Goal: Transaction & Acquisition: Download file/media

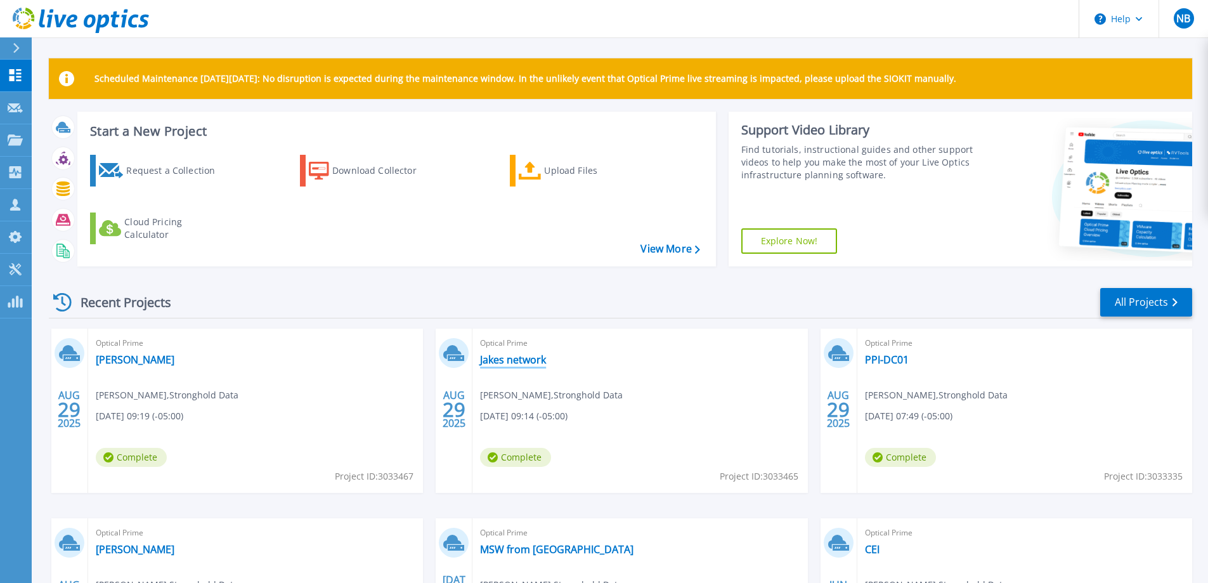
click at [520, 361] on link "Jakes network" at bounding box center [513, 359] width 66 height 13
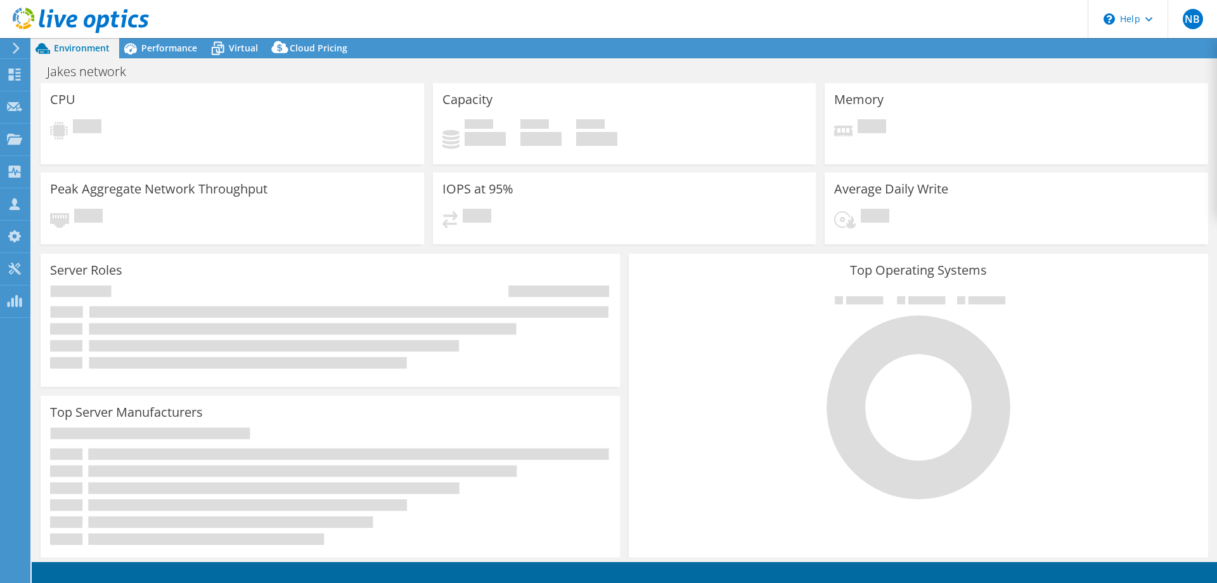
select select "USD"
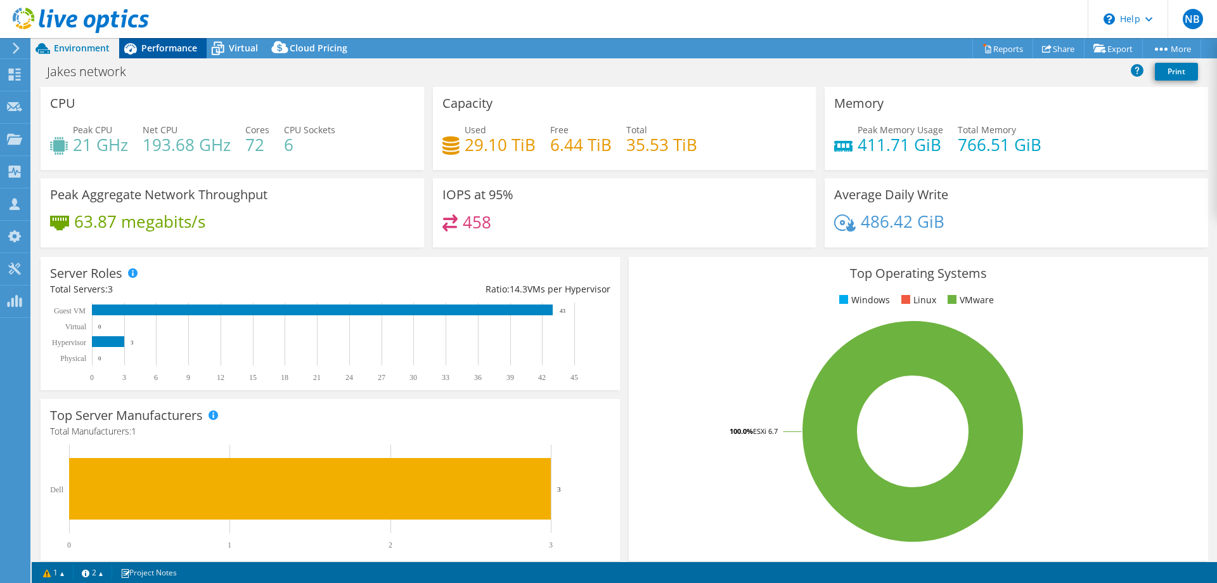
click at [157, 48] on span "Performance" at bounding box center [169, 48] width 56 height 12
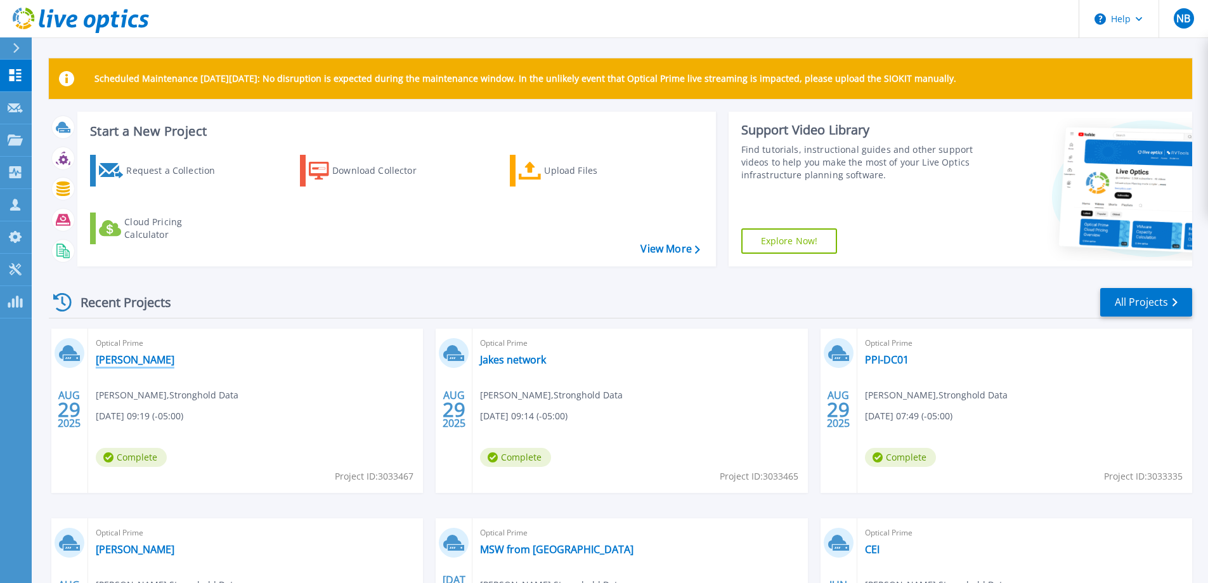
scroll to position [127, 0]
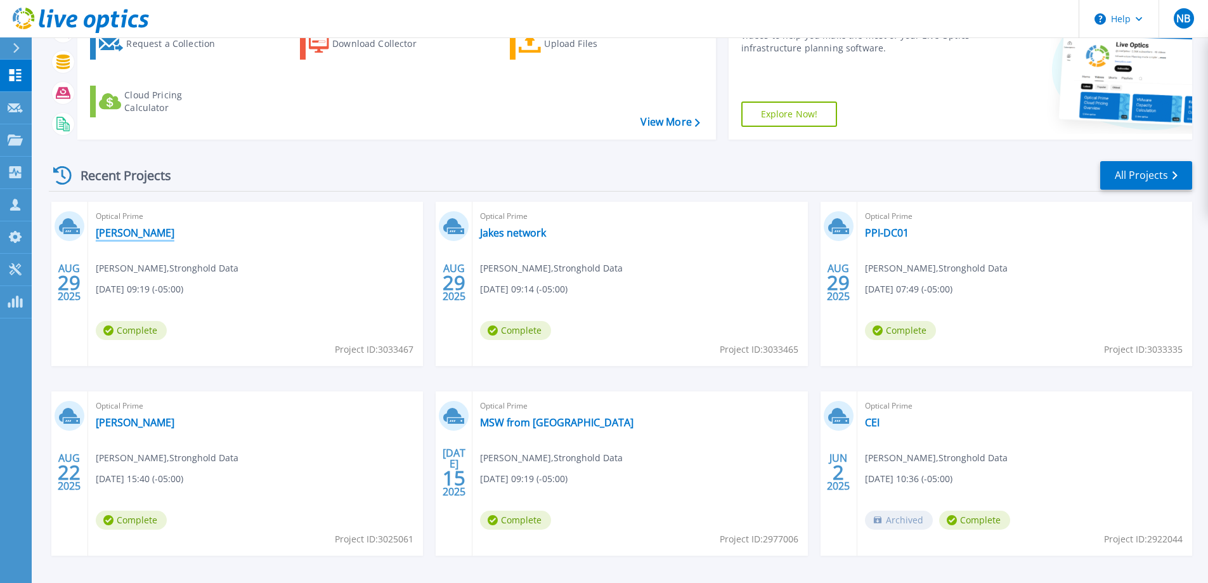
click at [124, 231] on link "[PERSON_NAME]" at bounding box center [135, 232] width 79 height 13
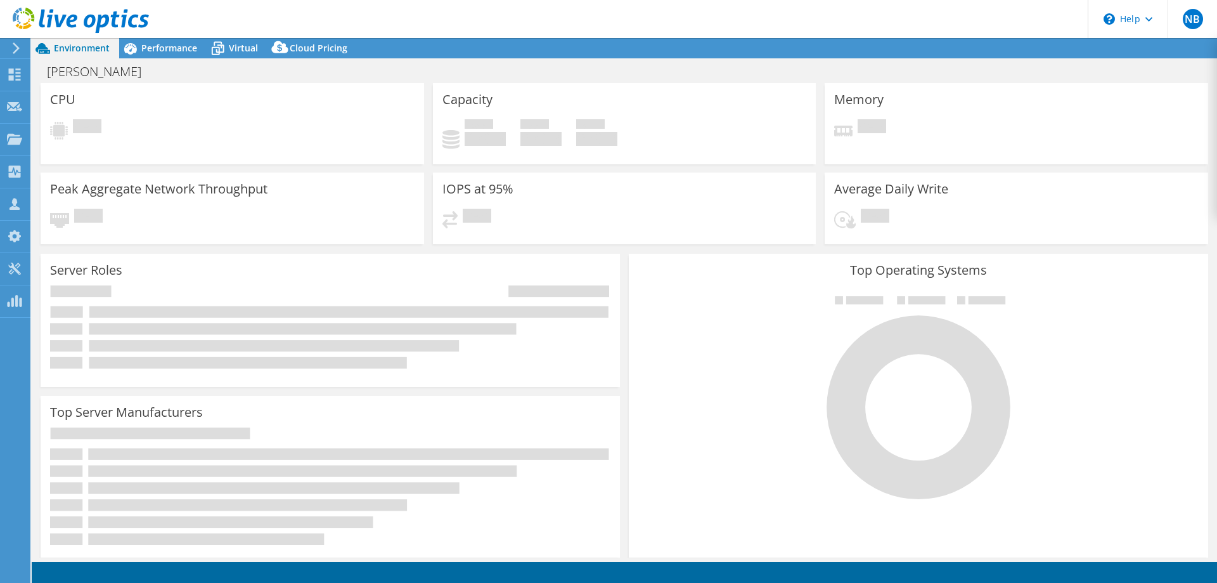
select select "USD"
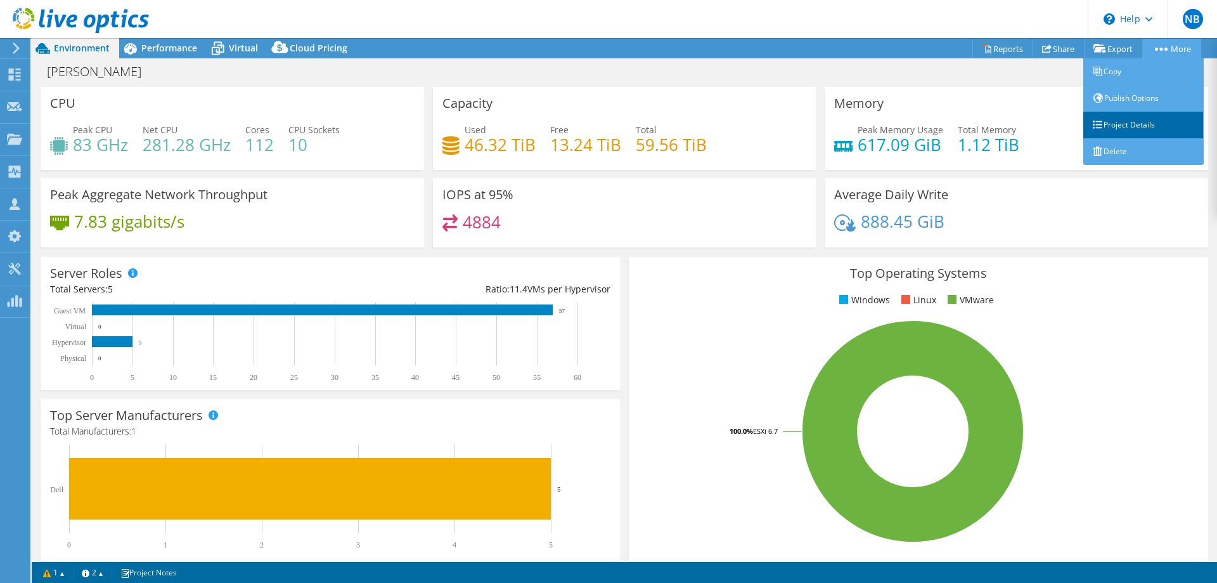
click at [1148, 122] on link "Project Details" at bounding box center [1143, 125] width 120 height 27
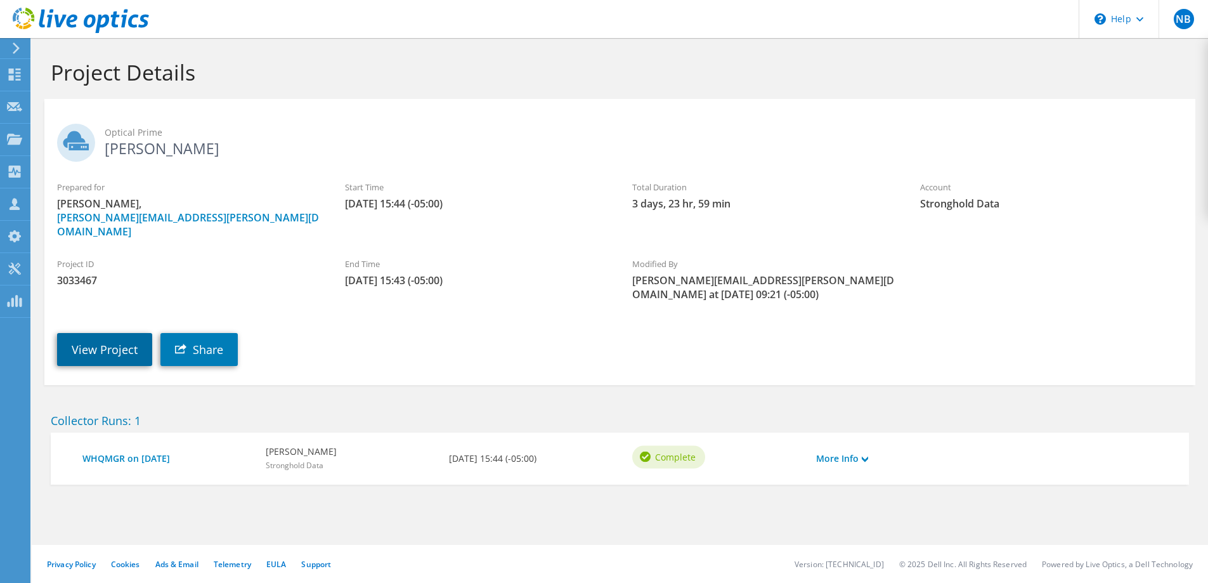
click at [115, 333] on link "View Project" at bounding box center [104, 349] width 95 height 33
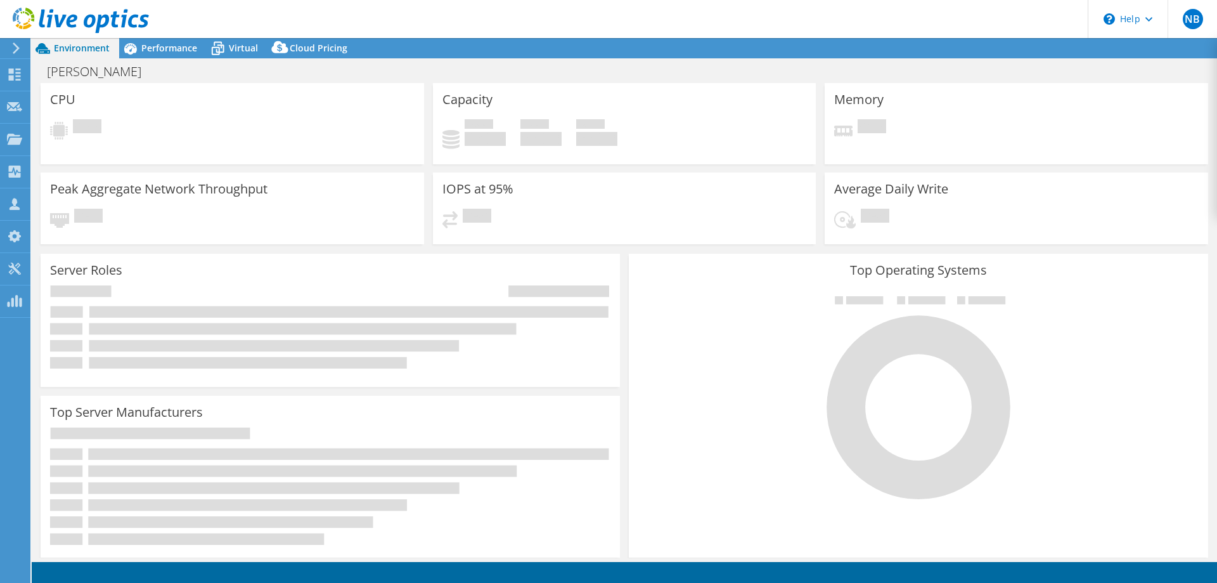
select select "USD"
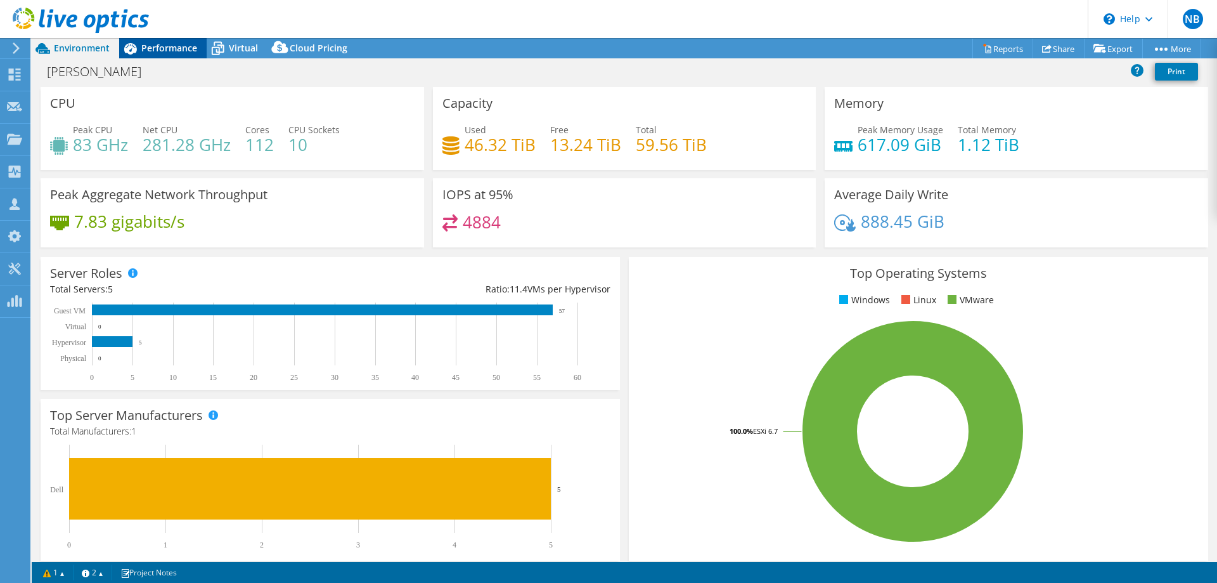
click at [176, 49] on span "Performance" at bounding box center [169, 48] width 56 height 12
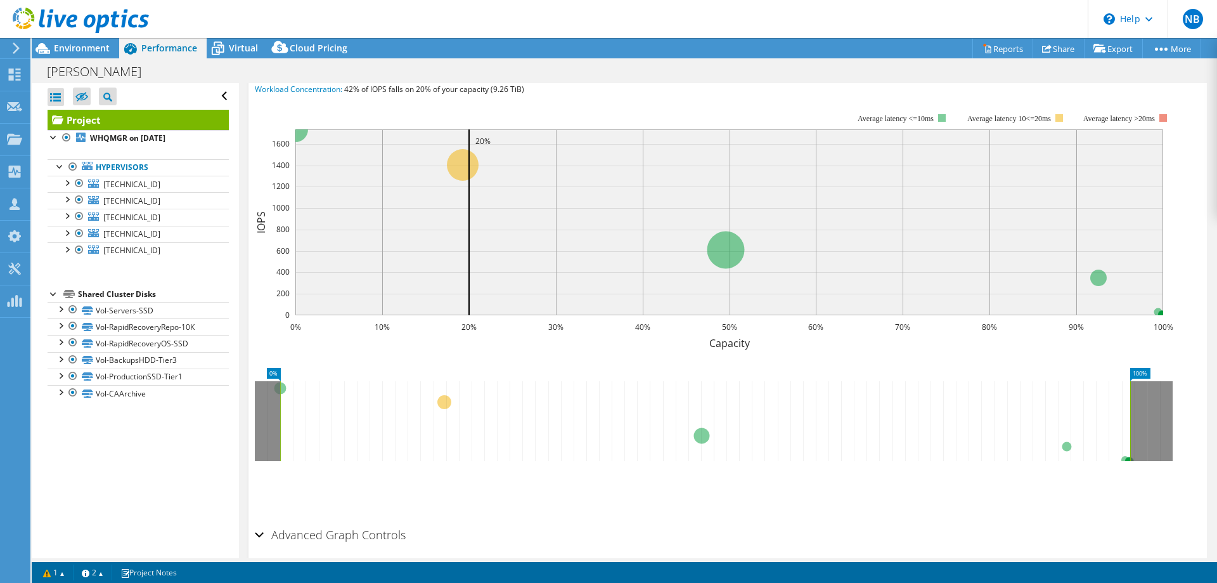
scroll to position [190, 0]
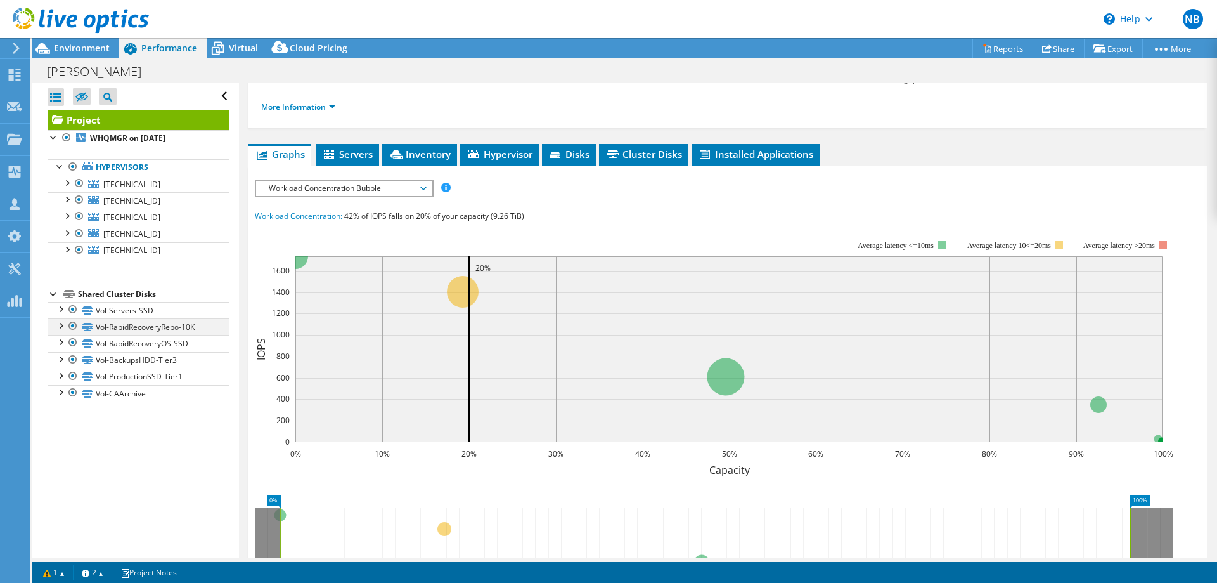
click at [72, 325] on div at bounding box center [73, 325] width 13 height 15
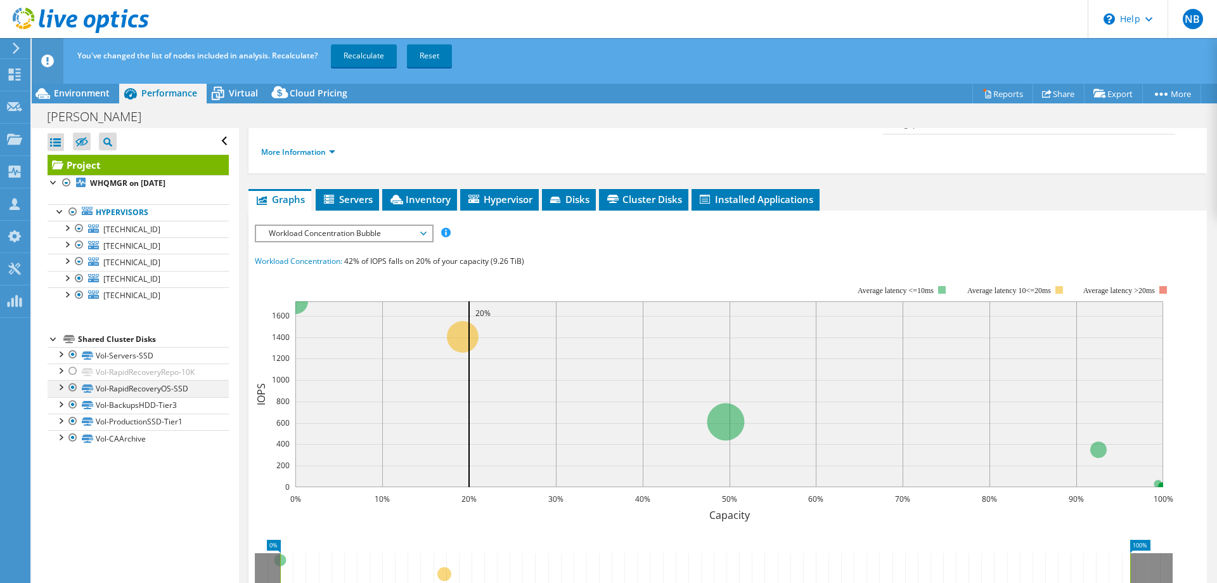
click at [72, 387] on div at bounding box center [73, 387] width 13 height 15
click at [70, 437] on div at bounding box center [73, 437] width 13 height 15
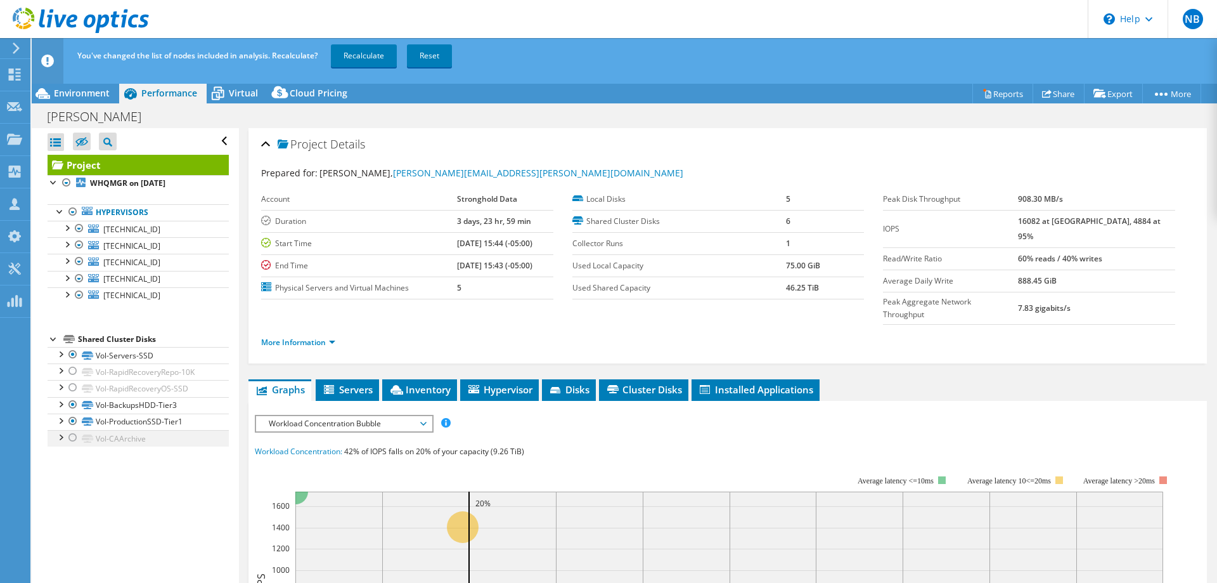
click at [74, 435] on div at bounding box center [73, 437] width 13 height 15
click at [74, 387] on div at bounding box center [73, 387] width 13 height 15
click at [74, 371] on div at bounding box center [73, 370] width 13 height 15
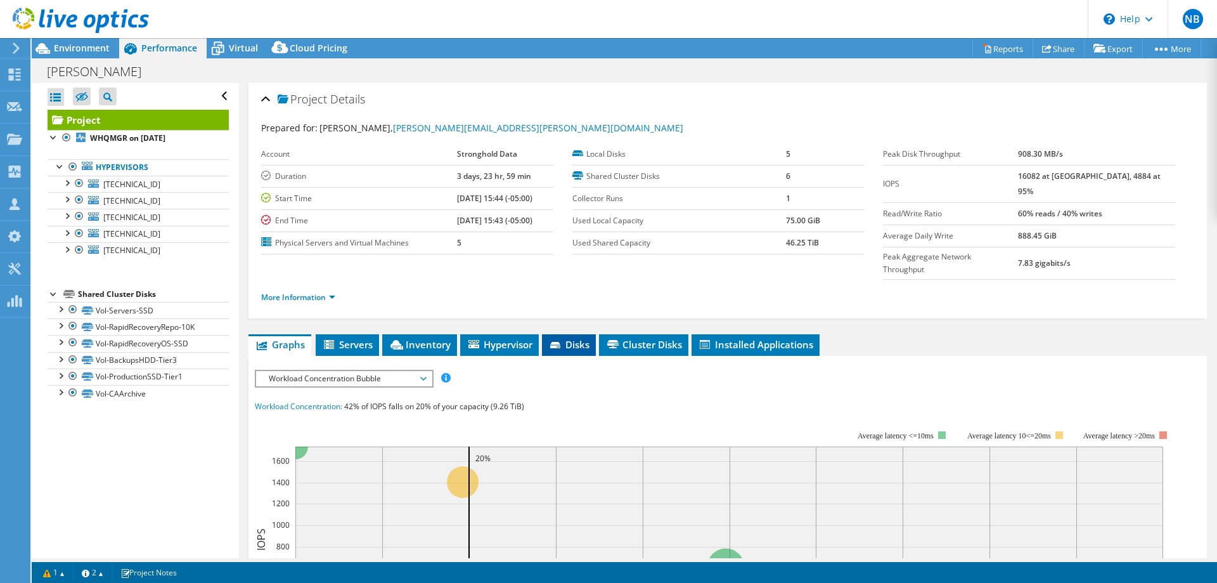
click at [565, 334] on li "Disks" at bounding box center [569, 345] width 54 height 22
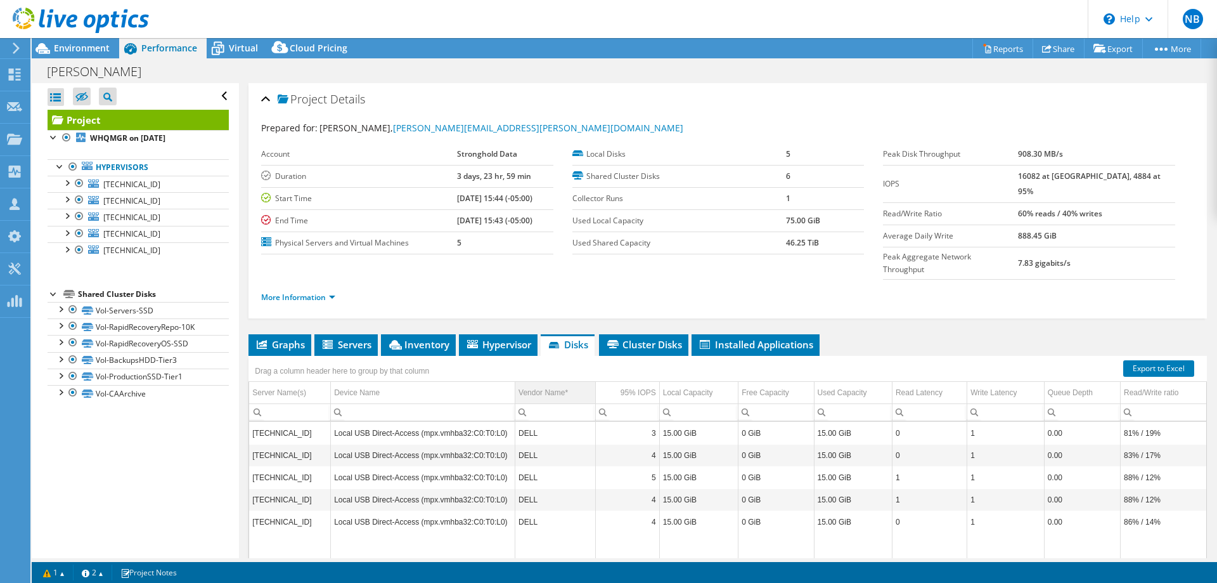
scroll to position [90, 0]
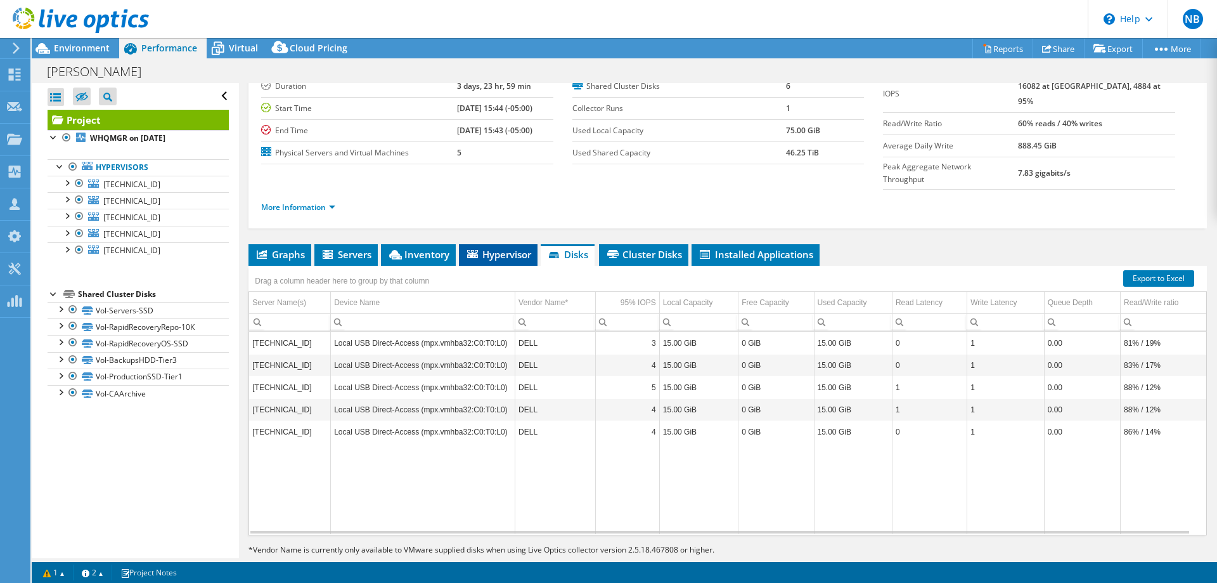
click at [467, 250] on icon at bounding box center [472, 254] width 11 height 8
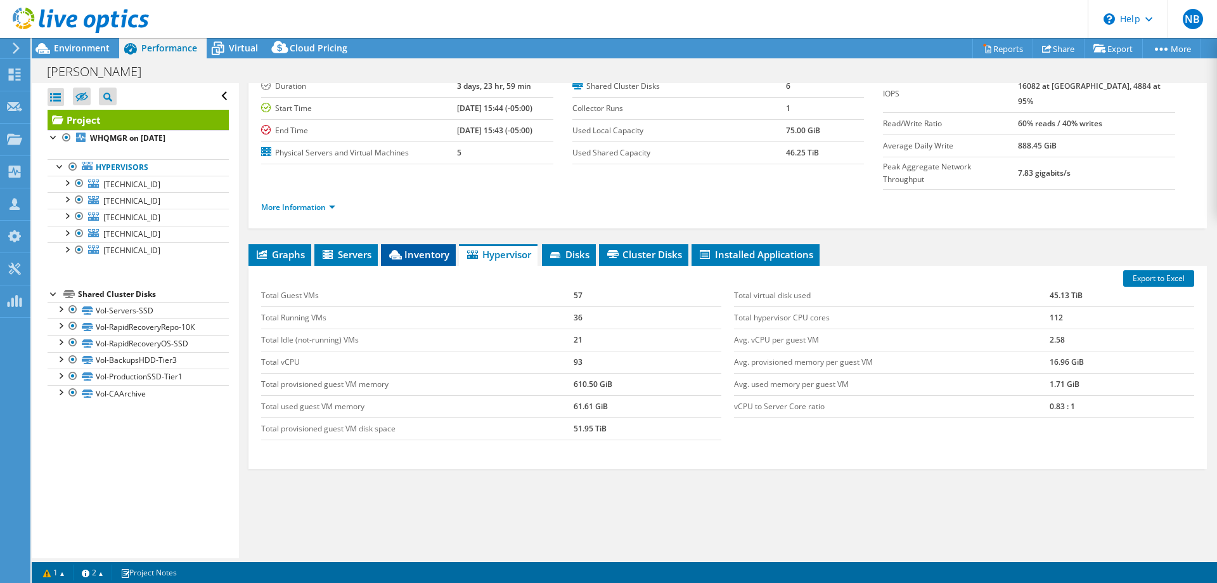
click at [413, 248] on span "Inventory" at bounding box center [418, 254] width 62 height 13
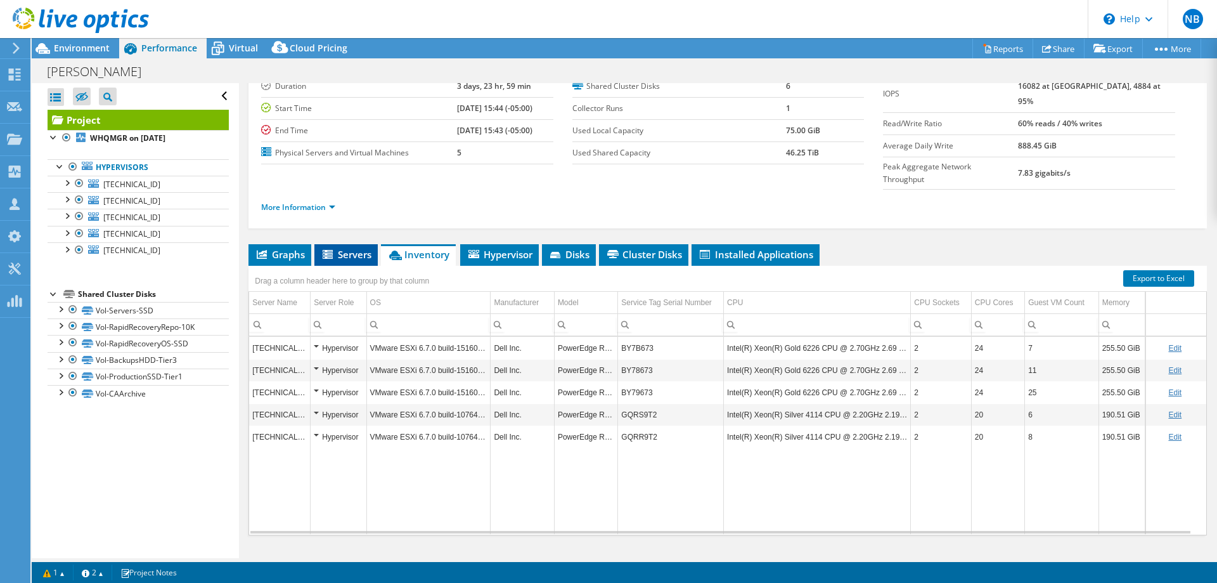
click at [348, 244] on li "Servers" at bounding box center [345, 255] width 63 height 22
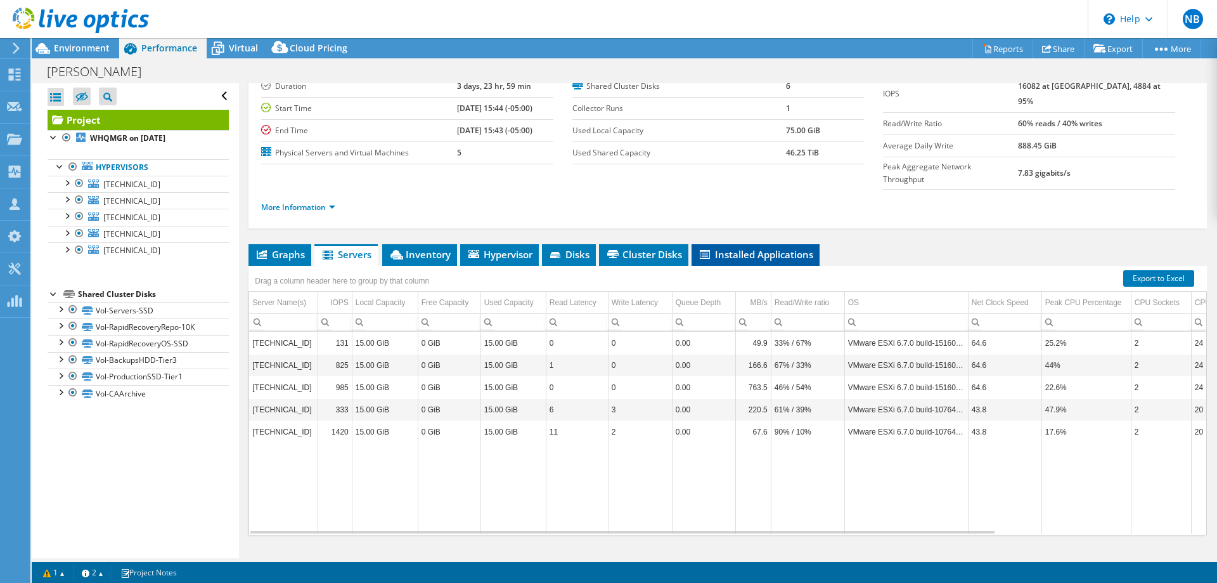
click at [790, 248] on span "Installed Applications" at bounding box center [755, 254] width 115 height 13
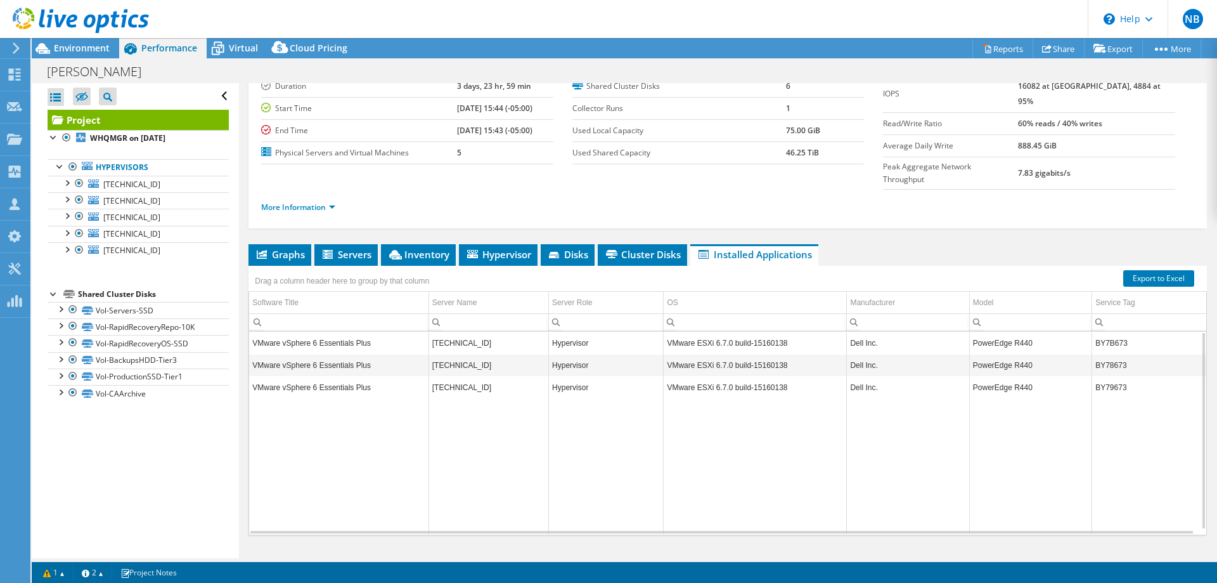
scroll to position [0, 0]
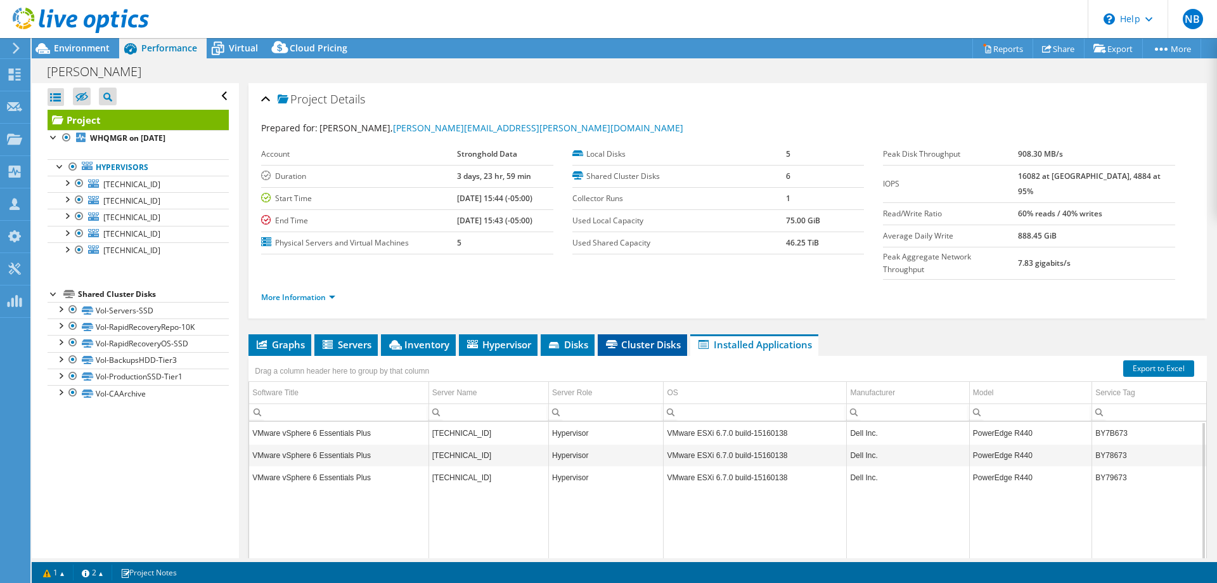
click at [638, 338] on span "Cluster Disks" at bounding box center [642, 344] width 77 height 13
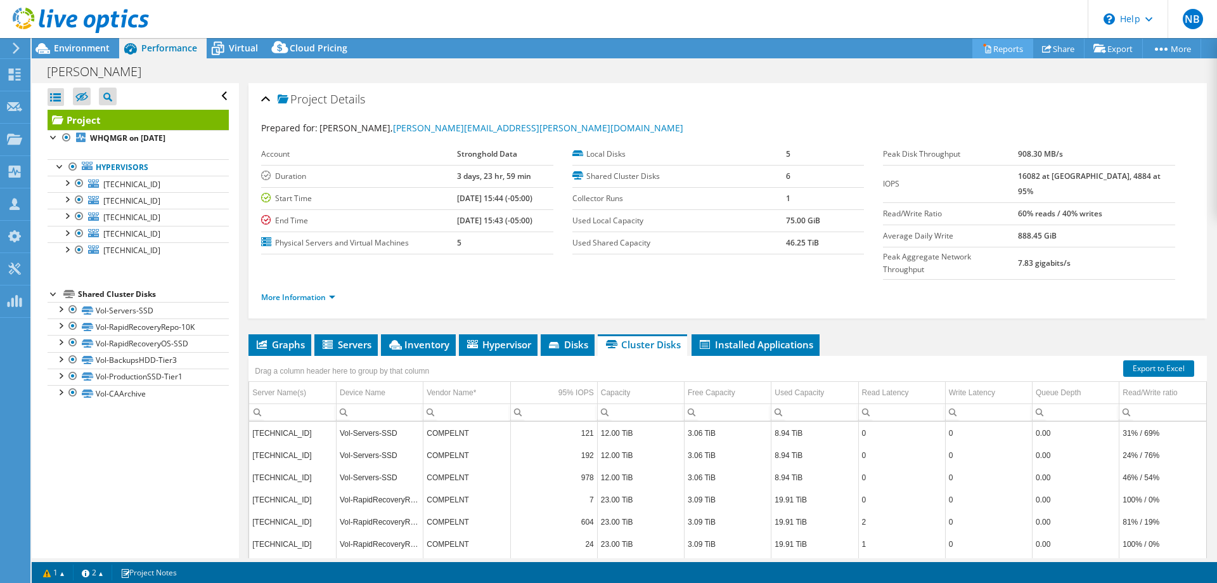
click at [1003, 48] on link "Reports" at bounding box center [1002, 49] width 61 height 20
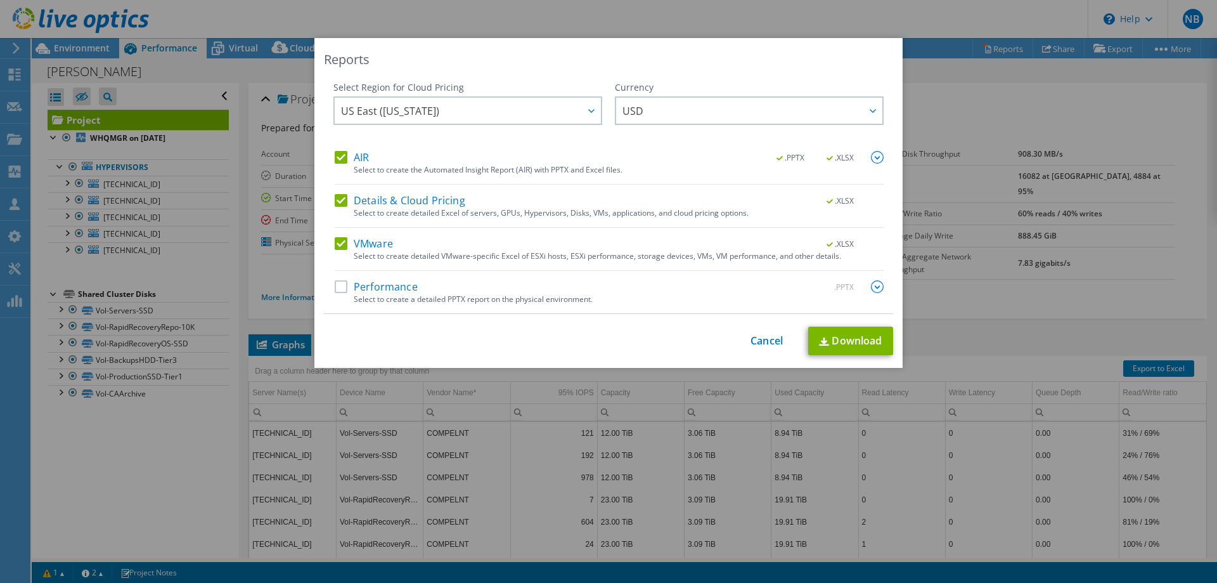
click at [342, 285] on label "Performance" at bounding box center [376, 286] width 83 height 13
click at [0, 0] on input "Performance" at bounding box center [0, 0] width 0 height 0
click at [874, 288] on img at bounding box center [877, 286] width 13 height 13
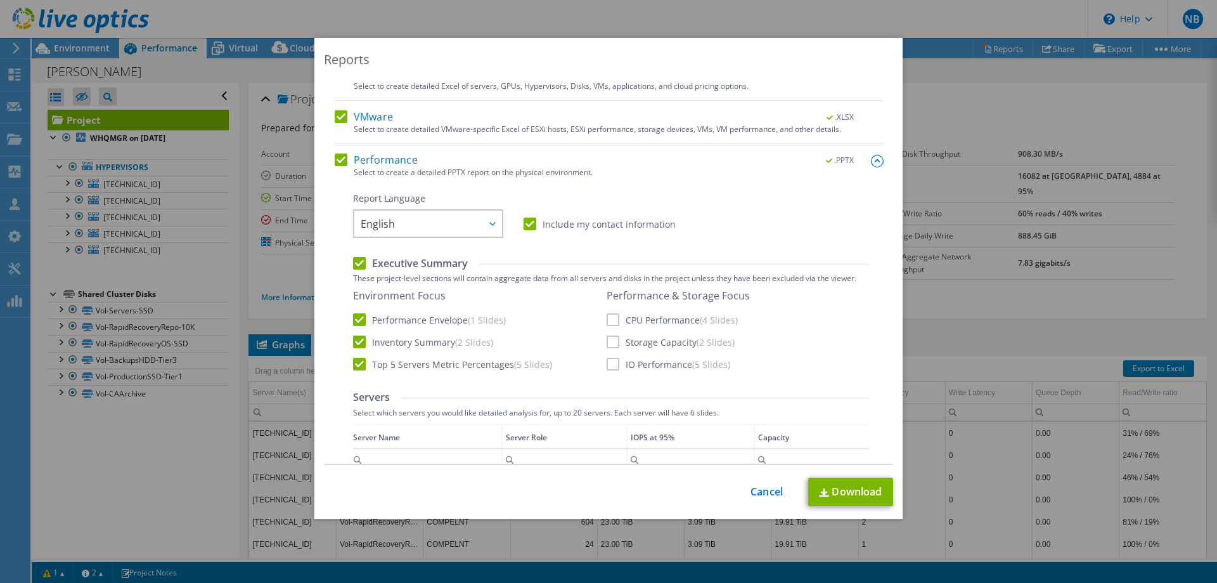
scroll to position [190, 0]
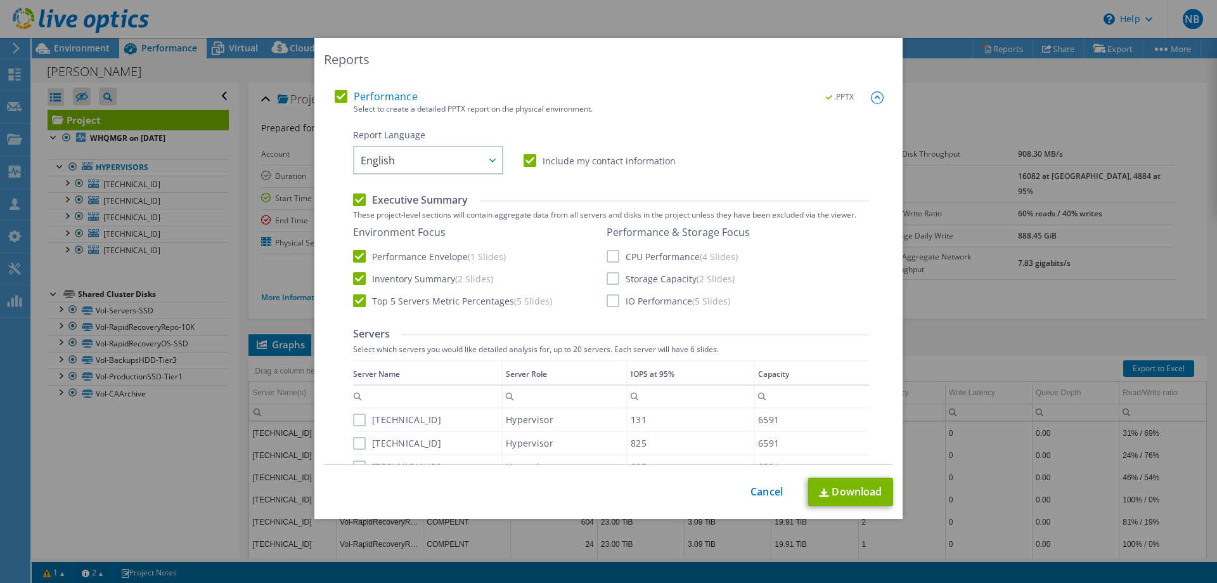
click at [612, 279] on label "Storage Capacity (2 Slides)" at bounding box center [671, 278] width 128 height 13
click at [0, 0] on input "Storage Capacity (2 Slides)" at bounding box center [0, 0] width 0 height 0
click at [609, 256] on label "CPU Performance (4 Slides)" at bounding box center [672, 256] width 131 height 13
click at [0, 0] on input "CPU Performance (4 Slides)" at bounding box center [0, 0] width 0 height 0
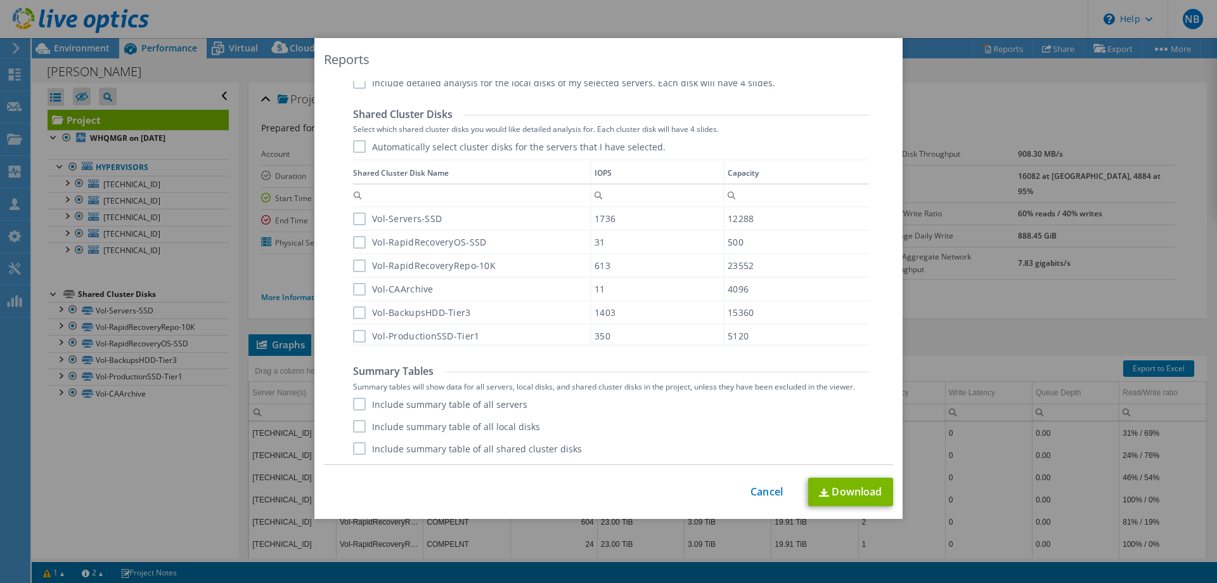
scroll to position [7, 0]
click at [353, 399] on label "Include summary table of all servers" at bounding box center [440, 403] width 174 height 13
click at [0, 0] on input "Include summary table of all servers" at bounding box center [0, 0] width 0 height 0
click at [354, 447] on label "Include summary table of all shared cluster disks" at bounding box center [467, 448] width 229 height 13
click at [0, 0] on input "Include summary table of all shared cluster disks" at bounding box center [0, 0] width 0 height 0
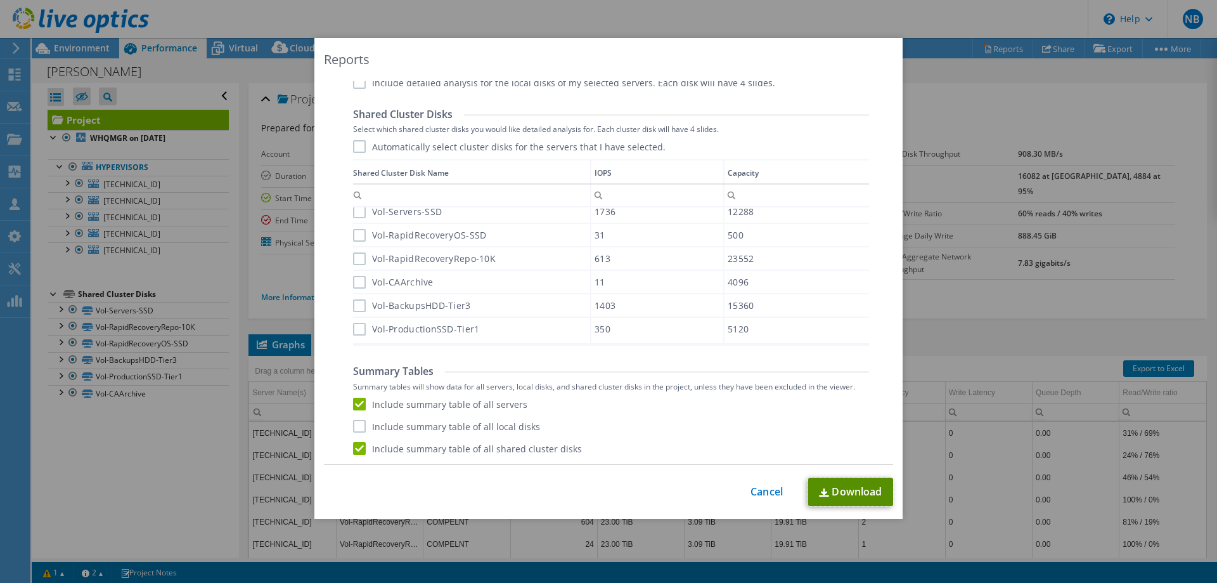
click at [855, 498] on link "Download" at bounding box center [850, 491] width 85 height 29
